Goal: Information Seeking & Learning: Learn about a topic

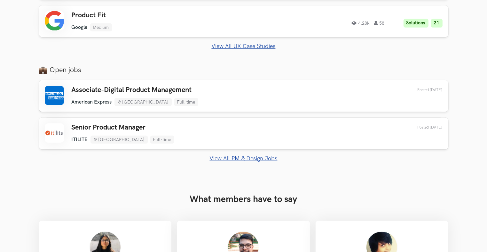
scroll to position [480, 0]
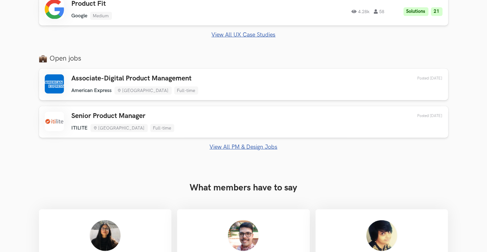
click at [246, 145] on link "View All PM & Design Jobs" at bounding box center [244, 146] width 410 height 7
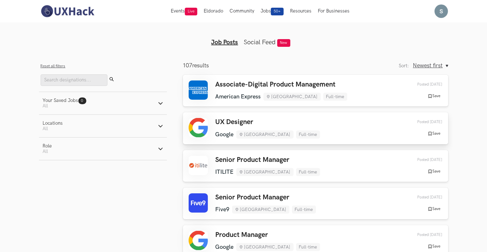
click at [249, 134] on li "[GEOGRAPHIC_DATA]" at bounding box center [265, 134] width 57 height 8
click at [74, 17] on img at bounding box center [67, 10] width 57 height 13
